Goal: Task Accomplishment & Management: Manage account settings

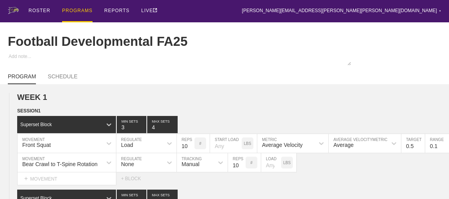
click at [83, 14] on div "PROGRAMS" at bounding box center [77, 11] width 30 height 22
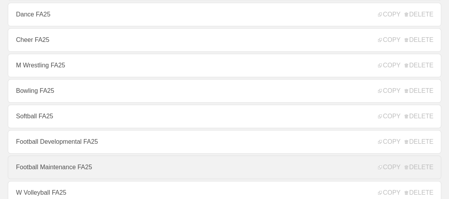
scroll to position [170, 0]
click at [86, 22] on link "Dance FA25" at bounding box center [225, 15] width 434 height 23
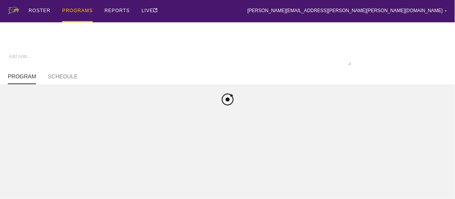
type textarea "x"
type input "Dance FA25"
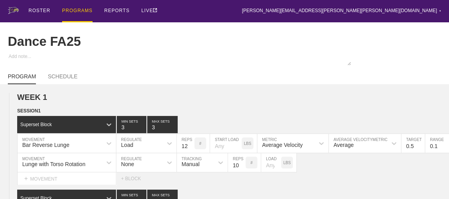
click at [70, 12] on div "PROGRAMS" at bounding box center [77, 11] width 30 height 22
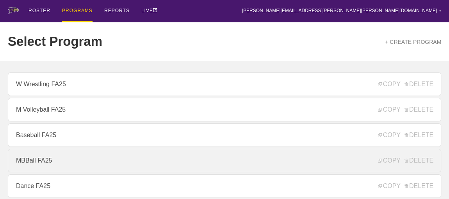
scroll to position [106, 0]
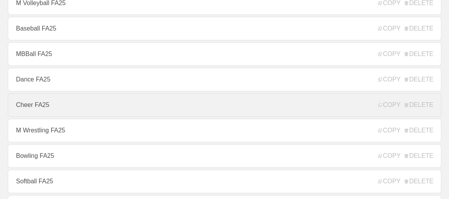
click at [35, 105] on link "Cheer FA25" at bounding box center [225, 104] width 434 height 23
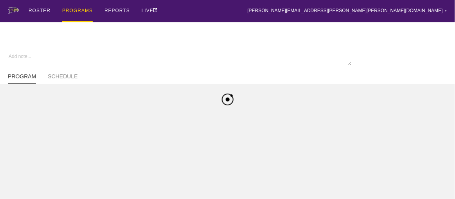
type textarea "x"
type input "Cheer FA25"
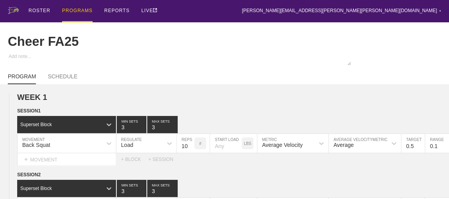
click at [72, 9] on div "PROGRAMS" at bounding box center [77, 11] width 30 height 22
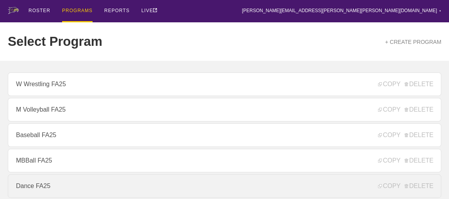
click at [36, 185] on link "Dance FA25" at bounding box center [225, 185] width 434 height 23
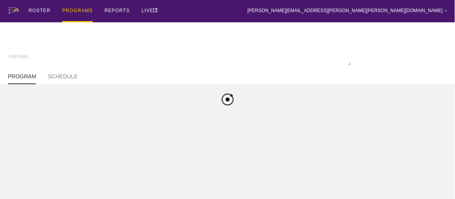
type textarea "x"
type input "Dance FA25"
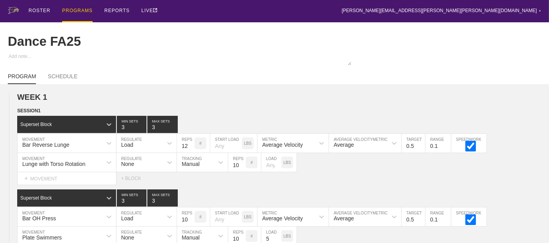
click at [75, 9] on div "PROGRAMS" at bounding box center [77, 11] width 30 height 22
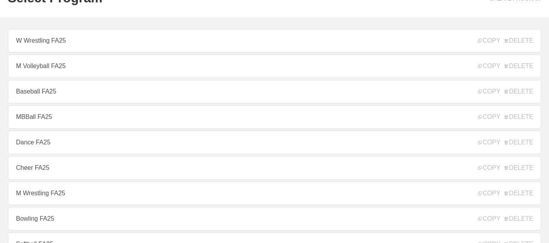
scroll to position [87, 0]
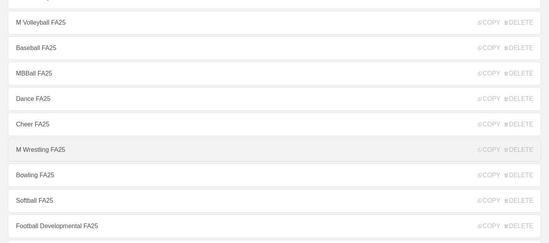
click at [40, 151] on link "M Wrestling FA25" at bounding box center [274, 149] width 533 height 23
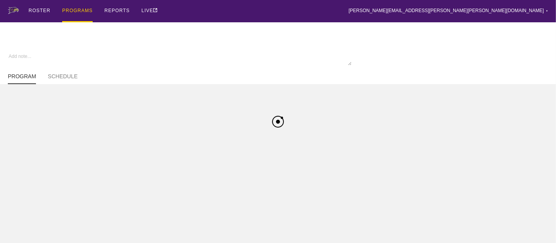
type textarea "x"
type input "M Wrestling FA25"
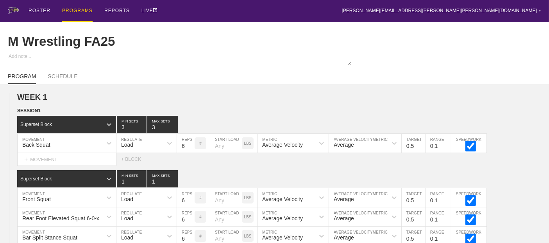
click at [74, 9] on div "PROGRAMS" at bounding box center [77, 11] width 30 height 22
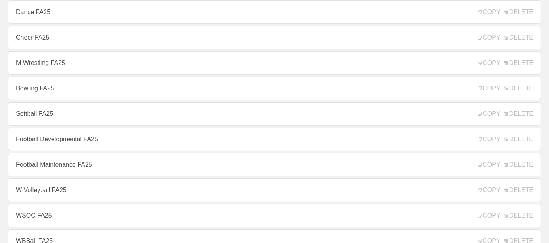
scroll to position [217, 0]
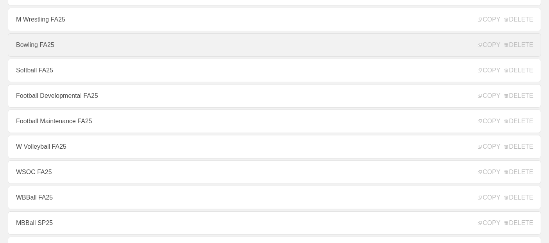
click at [66, 49] on link "Bowling FA25" at bounding box center [274, 44] width 533 height 23
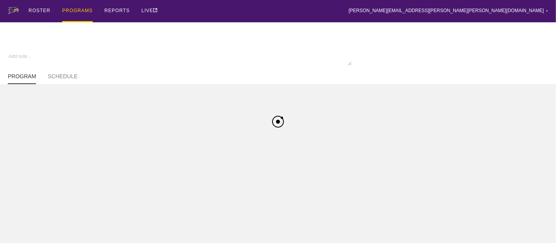
type textarea "x"
type input "Bowling FA25"
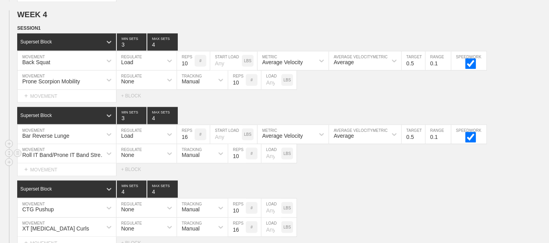
scroll to position [2085, 0]
